Goal: Information Seeking & Learning: Learn about a topic

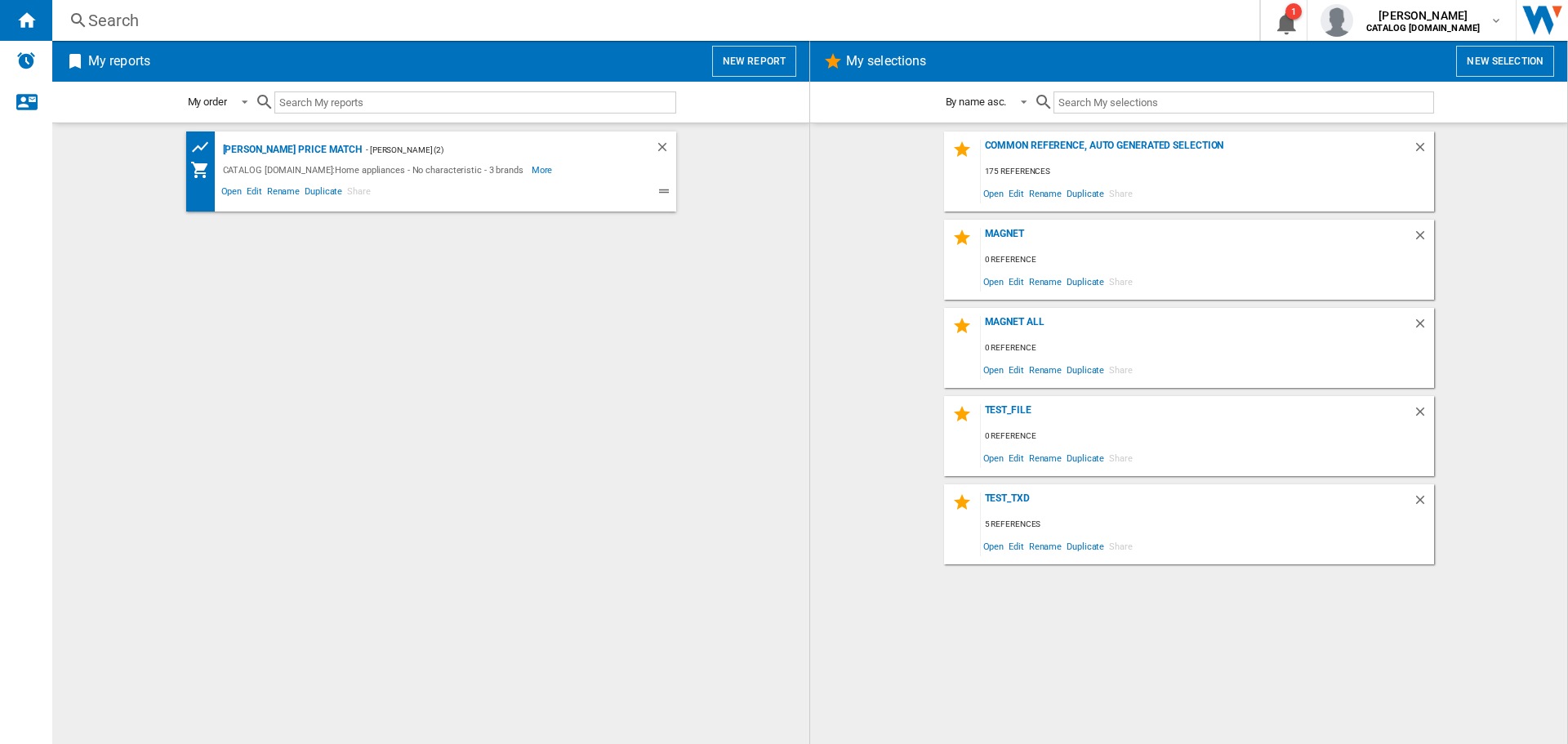
click at [189, 33] on div "Search Search 0 1 [PERSON_NAME] CATALOG [DOMAIN_NAME] CATALOG [DOMAIN_NAME] My …" at bounding box center [810, 20] width 1516 height 41
click at [191, 19] on div "Search" at bounding box center [652, 20] width 1129 height 23
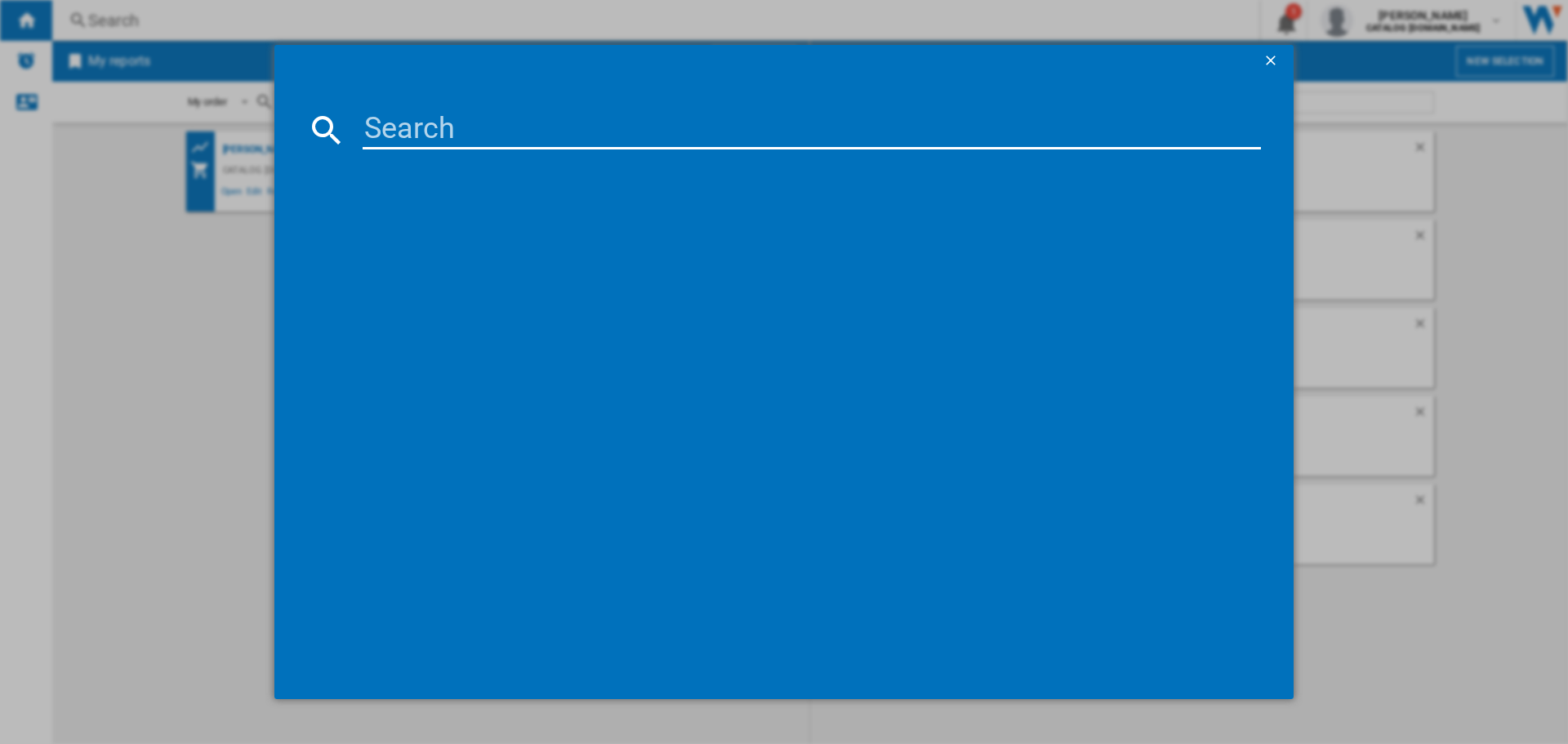
click at [450, 128] on input at bounding box center [812, 129] width 898 height 40
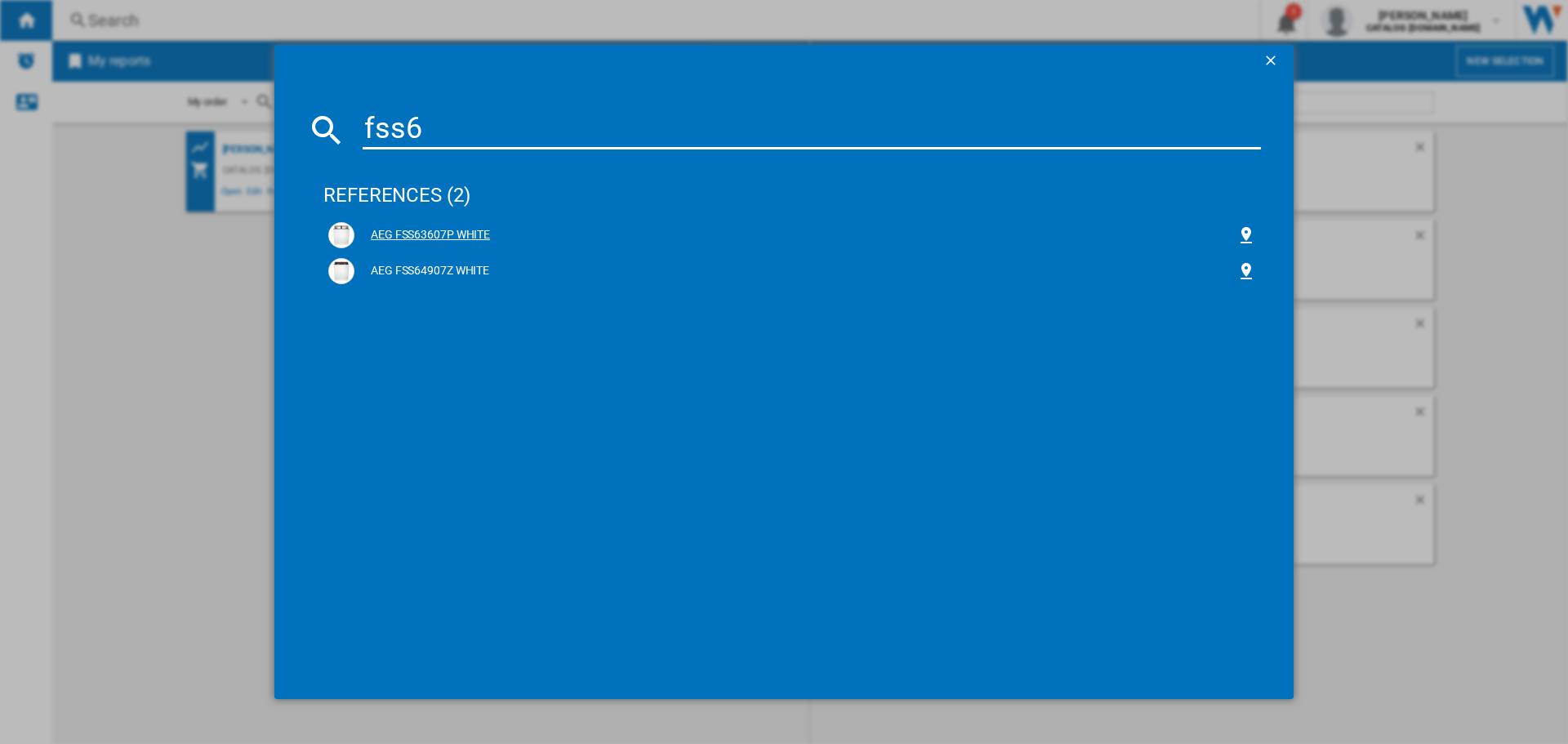
type input "fss6"
click at [471, 236] on div "AEG FSS63607P WHITE" at bounding box center [795, 234] width 882 height 16
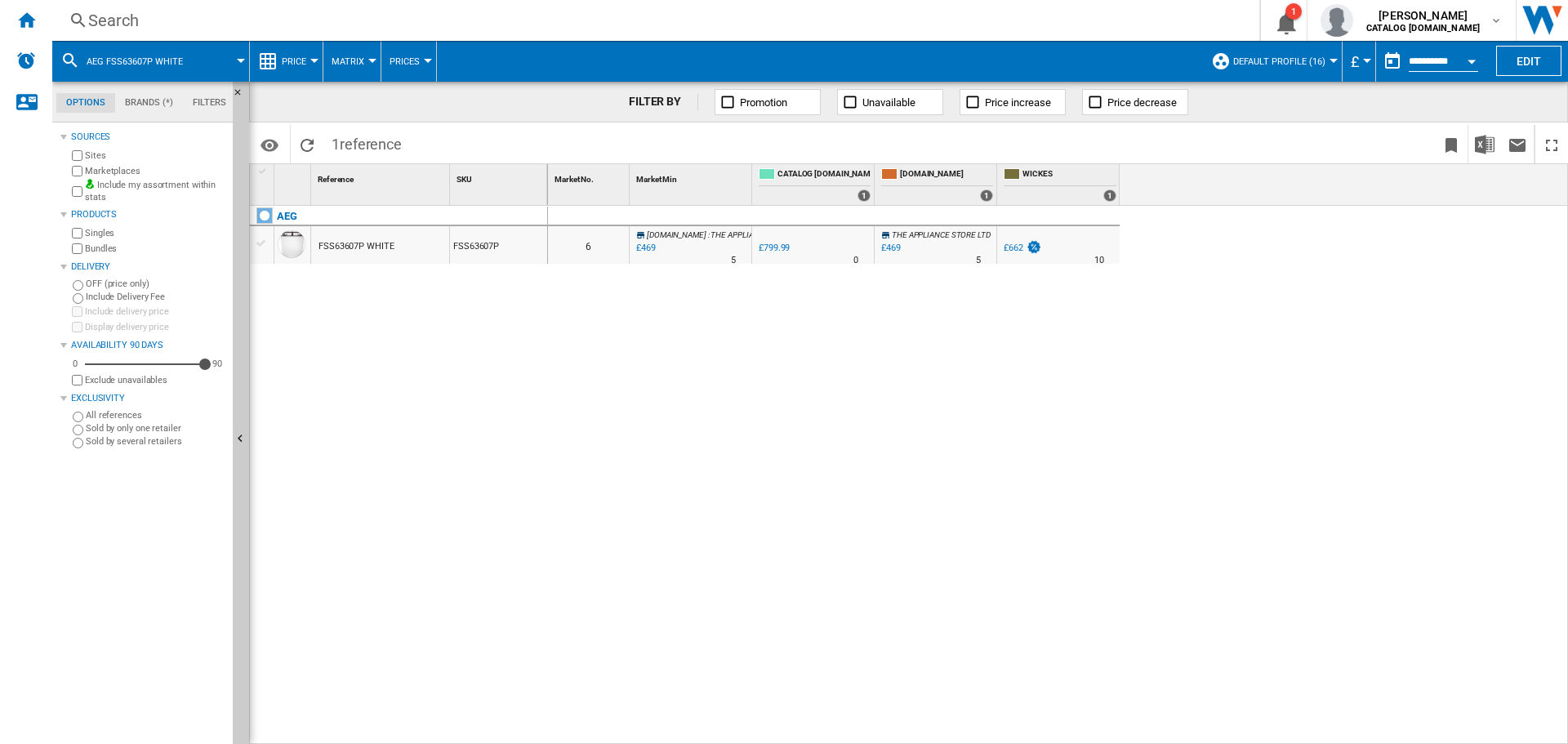
click at [153, 29] on div "Search" at bounding box center [652, 20] width 1129 height 23
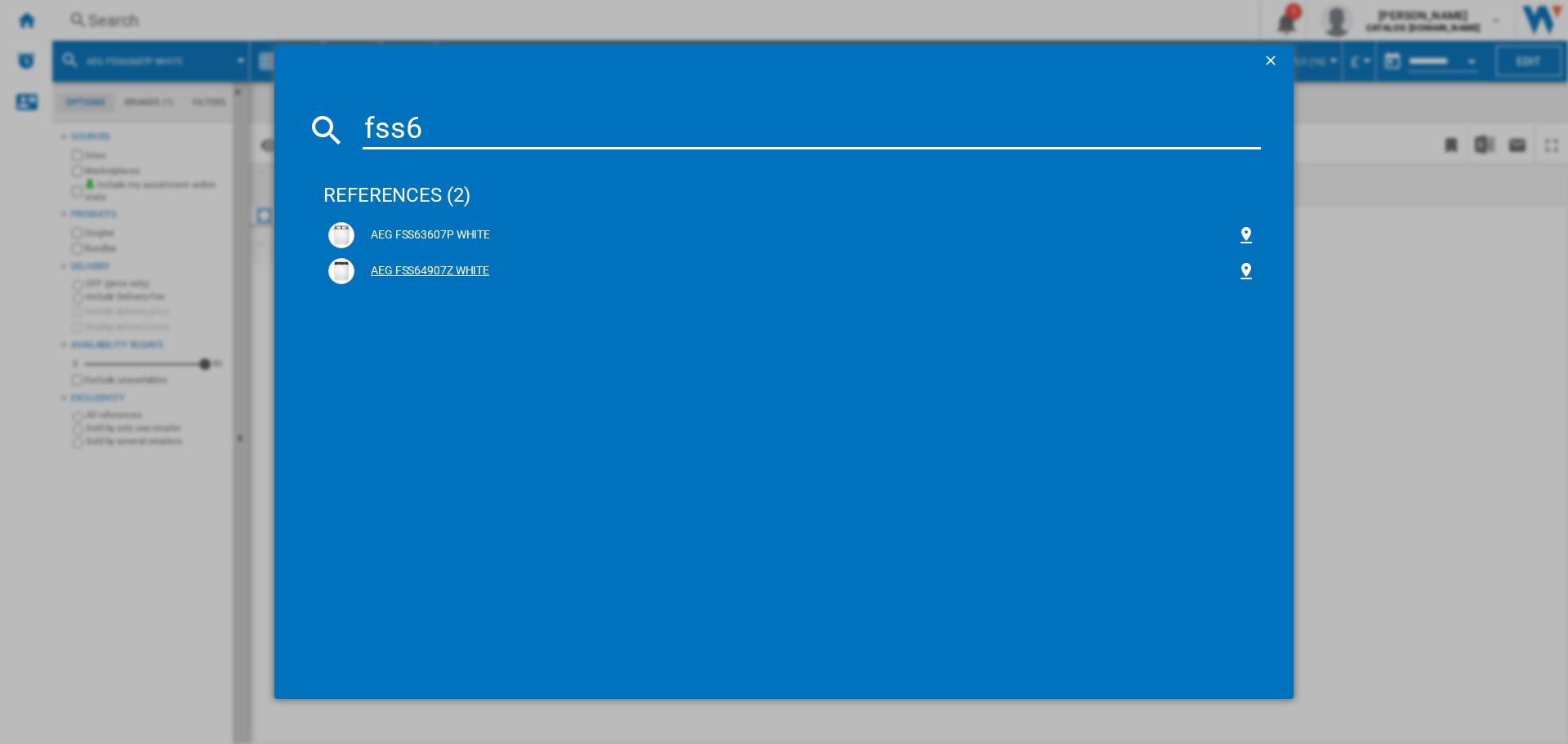
type input "fss6"
click at [434, 271] on div "AEG FSS64907Z WHITE" at bounding box center [795, 271] width 882 height 16
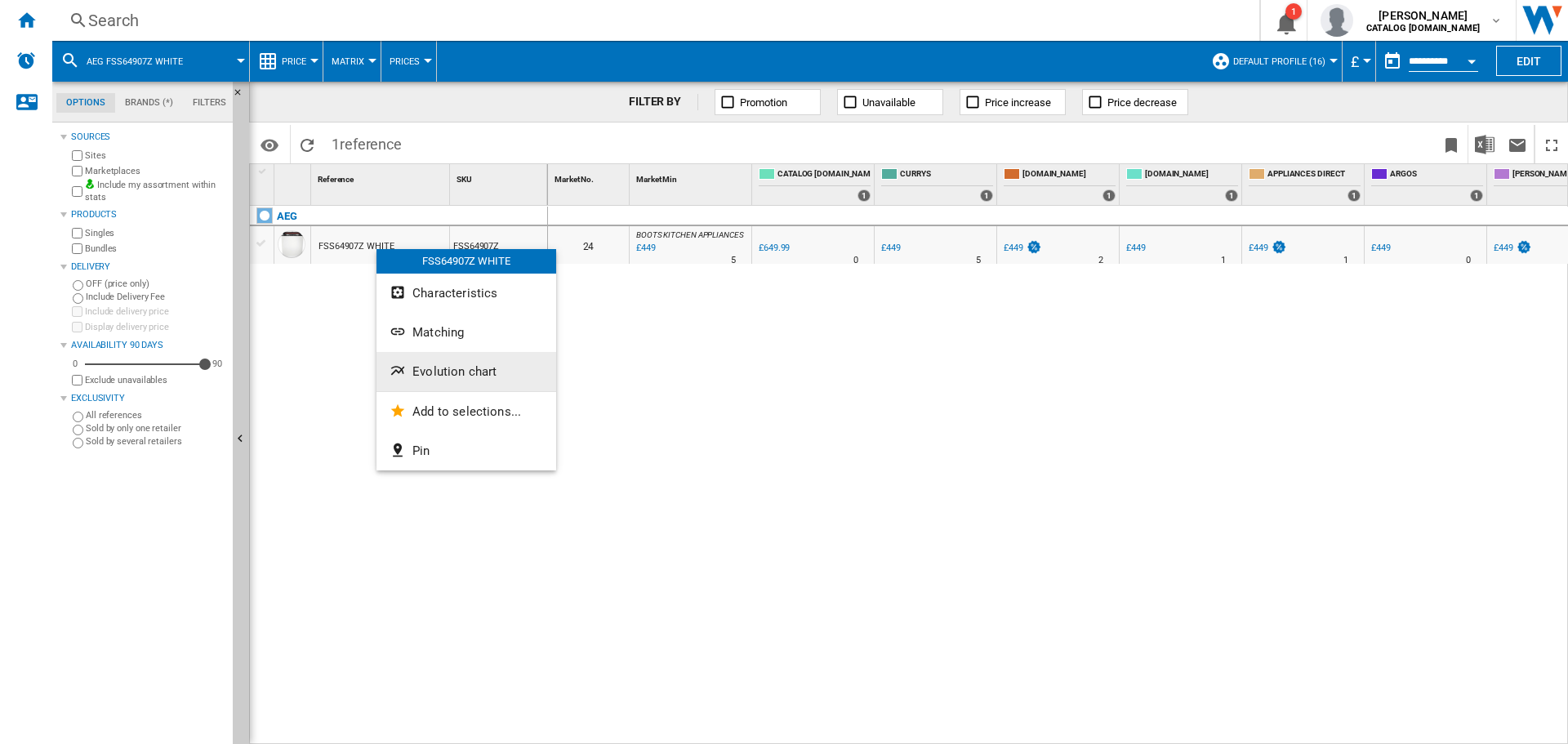
click at [434, 375] on span "Evolution chart" at bounding box center [454, 372] width 84 height 14
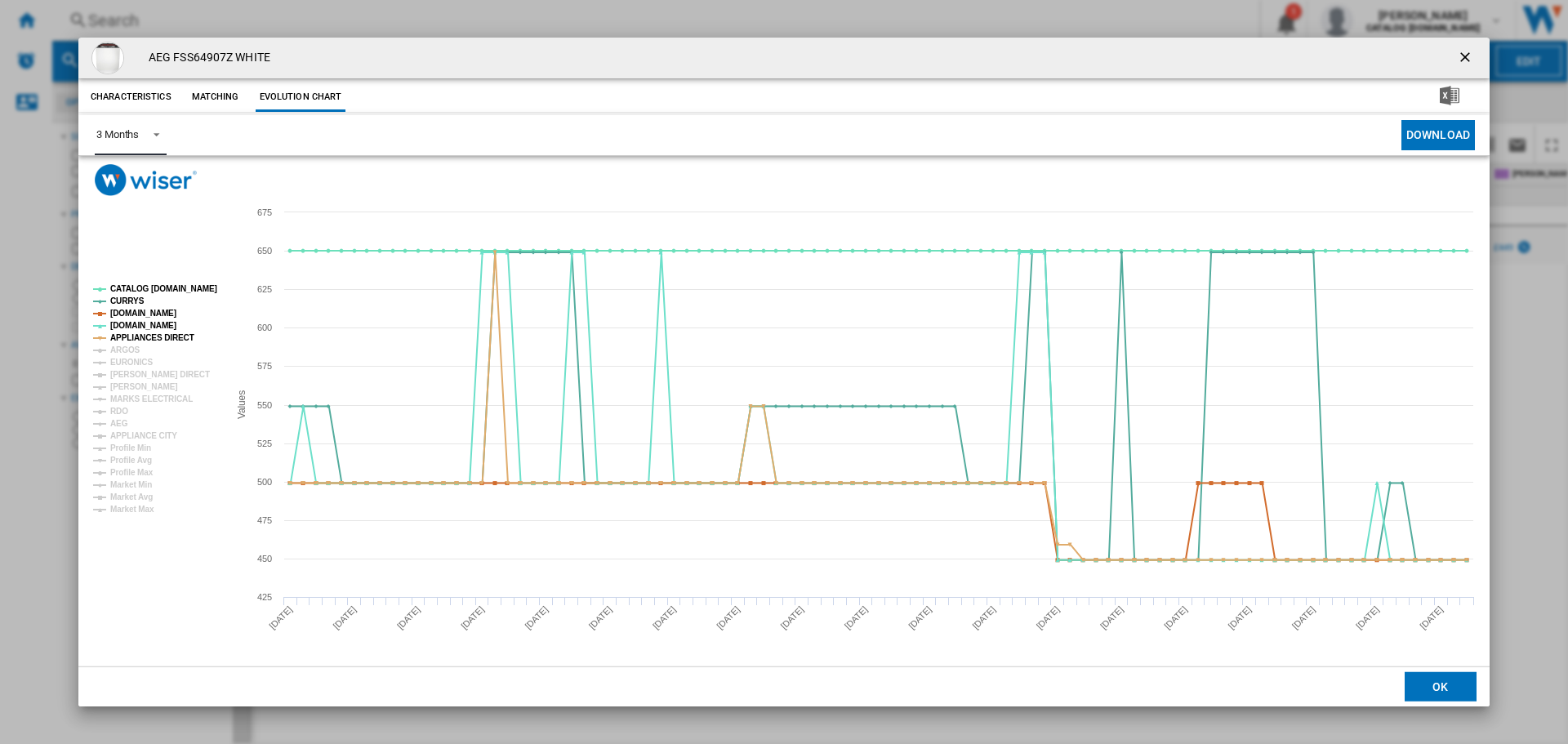
click at [137, 141] on span "3 Months" at bounding box center [118, 134] width 42 height 14
click at [135, 175] on div "6 Months" at bounding box center [118, 175] width 42 height 14
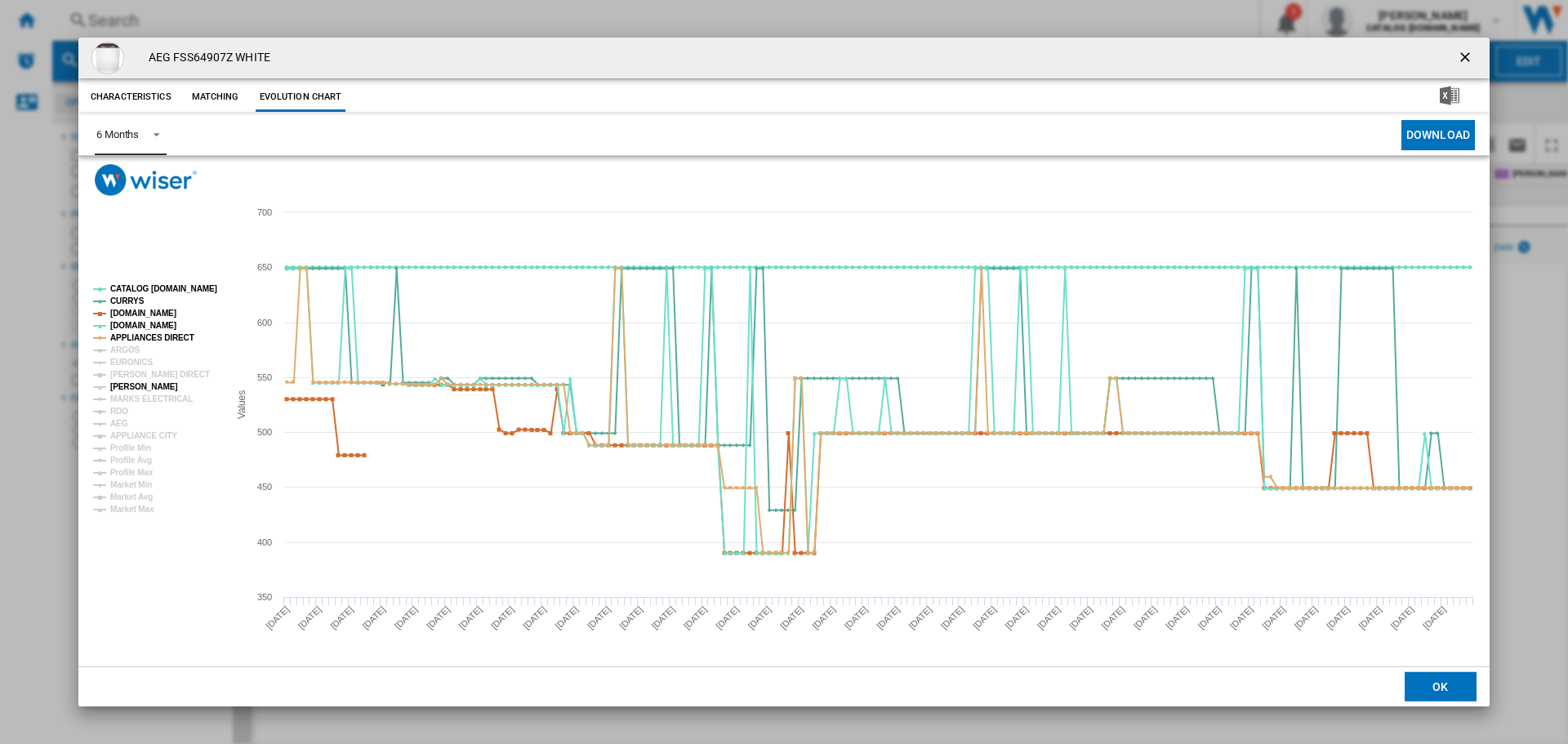
click at [138, 387] on tspan "[PERSON_NAME]" at bounding box center [144, 386] width 68 height 9
